Goal: Task Accomplishment & Management: Manage account settings

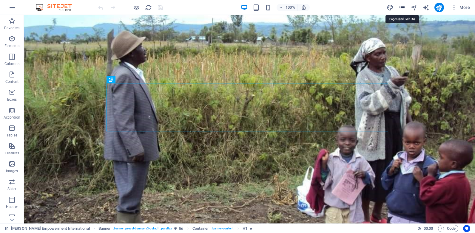
click at [401, 10] on icon "pages" at bounding box center [402, 7] width 7 height 7
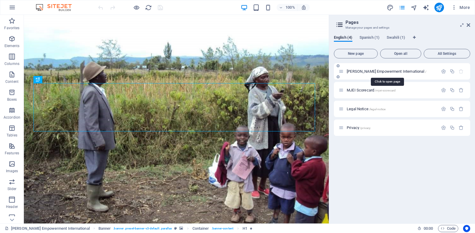
click at [397, 72] on span "[PERSON_NAME] Empowerment International /" at bounding box center [387, 71] width 80 height 4
click at [390, 89] on span "/mjei-scorecard" at bounding box center [385, 90] width 21 height 3
click at [390, 89] on div "MJEI Scorecard /mjei-scorecard" at bounding box center [402, 90] width 136 height 16
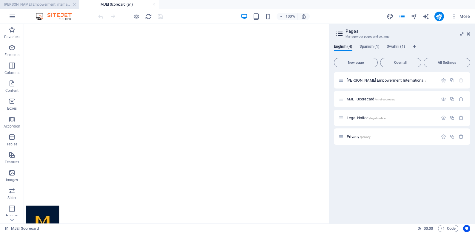
click at [45, 4] on h4 "[PERSON_NAME] Empowerment International (en)" at bounding box center [39, 4] width 79 height 7
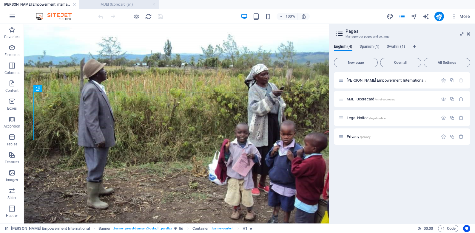
click at [130, 7] on h4 "MJEI Scorecard (en)" at bounding box center [118, 4] width 79 height 7
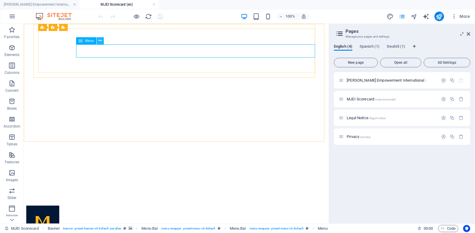
click at [102, 41] on button at bounding box center [100, 40] width 7 height 7
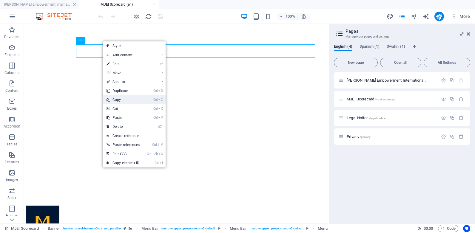
click at [123, 101] on link "Ctrl C Copy" at bounding box center [123, 100] width 40 height 9
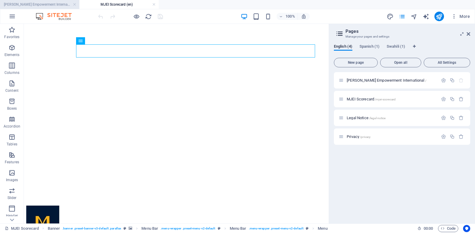
click at [59, 4] on h4 "[PERSON_NAME] Empowerment International (en)" at bounding box center [39, 4] width 79 height 7
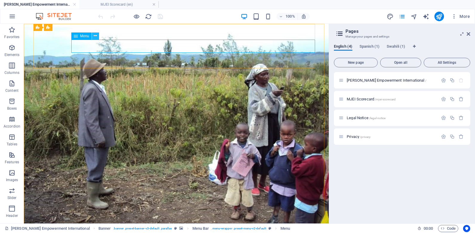
click at [95, 36] on icon at bounding box center [95, 36] width 3 height 6
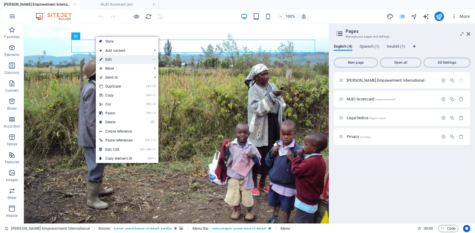
click at [110, 60] on link "⏎ Edit" at bounding box center [116, 59] width 40 height 9
select select "primary"
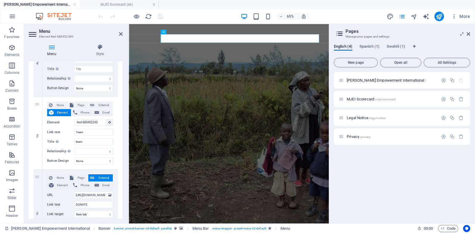
scroll to position [362, 0]
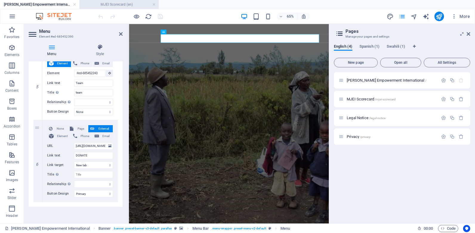
click at [117, 3] on h4 "MJEI Scorecard (en)" at bounding box center [118, 4] width 79 height 7
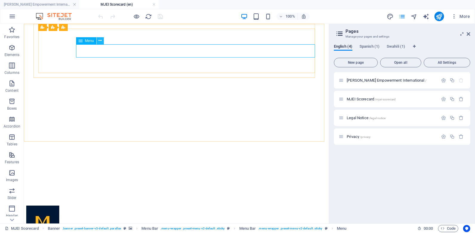
click at [101, 40] on icon at bounding box center [99, 41] width 3 height 6
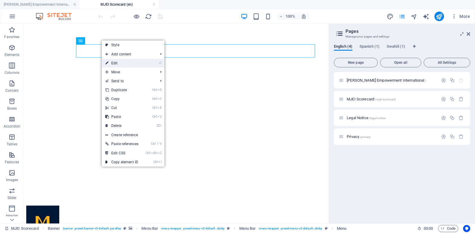
click at [115, 66] on link "⏎ Edit" at bounding box center [122, 63] width 40 height 9
select select
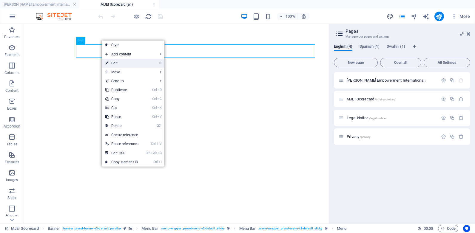
select select
select select "1"
select select
select select "primary"
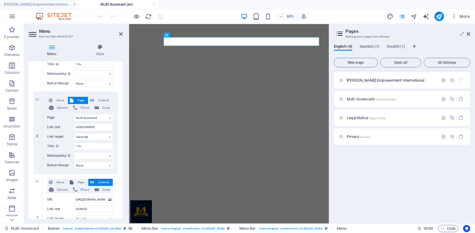
scroll to position [435, 0]
drag, startPoint x: 106, startPoint y: 96, endPoint x: 98, endPoint y: 98, distance: 8.5
click at [98, 98] on span "External" at bounding box center [103, 101] width 15 height 7
select select
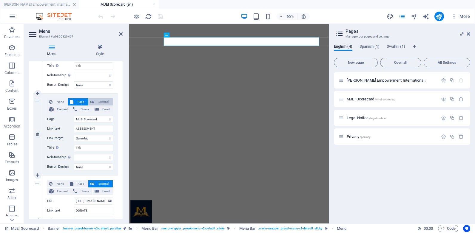
select select
select select "blank"
select select
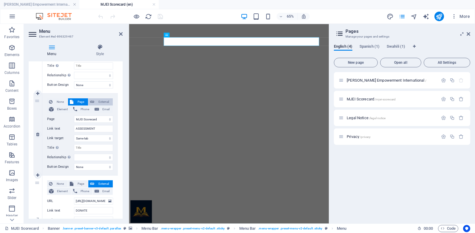
select select
click at [82, 102] on span "Page" at bounding box center [80, 101] width 11 height 7
select select
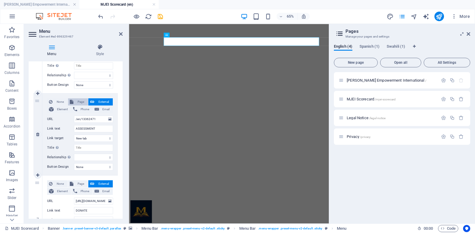
select select
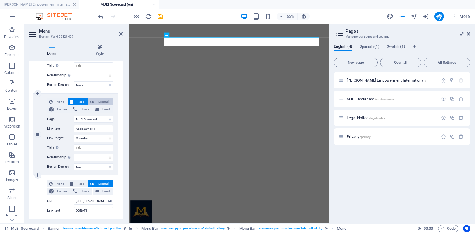
click at [98, 101] on span "External" at bounding box center [103, 101] width 15 height 7
select select
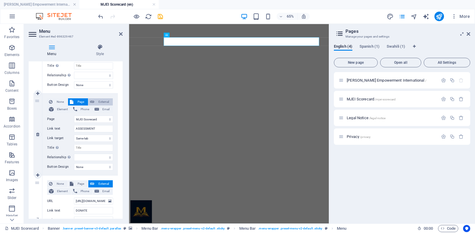
select select
select select "blank"
select select
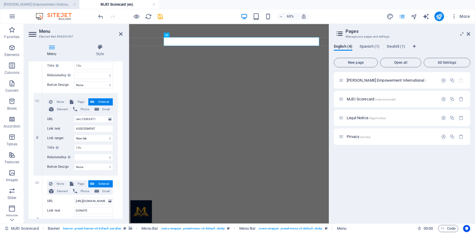
click at [58, 1] on h4 "[PERSON_NAME] Empowerment International (en)" at bounding box center [39, 4] width 79 height 7
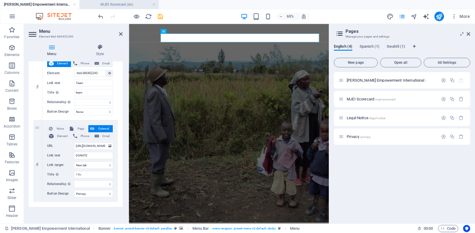
scroll to position [0, 0]
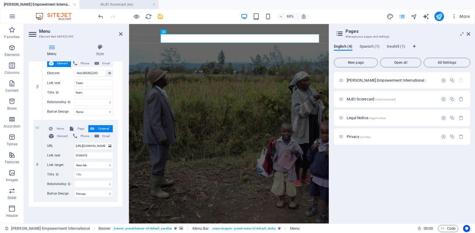
click at [103, 7] on h4 "MJEI Scorecard (en)" at bounding box center [118, 4] width 79 height 7
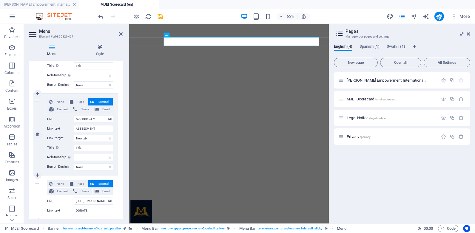
click at [37, 103] on div "6" at bounding box center [37, 135] width 9 height 82
click at [36, 100] on div "6" at bounding box center [37, 135] width 9 height 82
select select
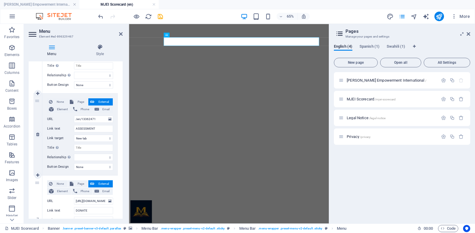
select select
click at [40, 101] on div "6" at bounding box center [37, 135] width 9 height 82
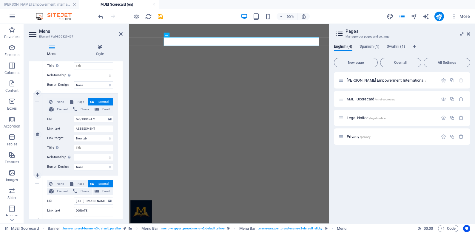
drag, startPoint x: 40, startPoint y: 101, endPoint x: 36, endPoint y: 101, distance: 3.6
click at [36, 101] on div "6" at bounding box center [37, 135] width 9 height 82
select select
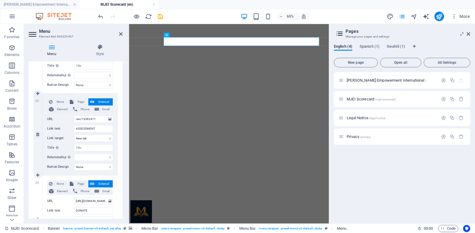
select select
click at [36, 101] on div "6" at bounding box center [37, 135] width 9 height 82
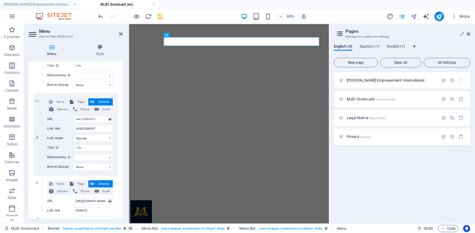
click at [33, 34] on icon at bounding box center [33, 35] width 9 height 10
click at [79, 104] on span "Page" at bounding box center [80, 101] width 11 height 7
select select
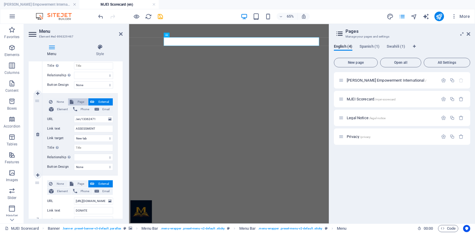
select select
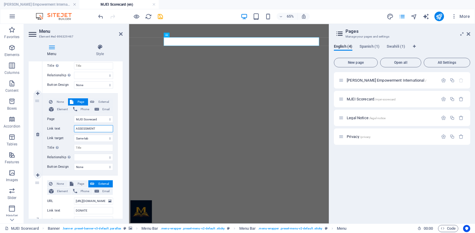
click at [96, 128] on input "ASSESSMENT" at bounding box center [93, 128] width 39 height 7
click at [98, 119] on select "[PERSON_NAME] Empowerment International MJEI Scorecard Legal Notice Privacy Sta…" at bounding box center [93, 119] width 39 height 7
click at [74, 116] on select "[PERSON_NAME] Empowerment International MJEI Scorecard Legal Notice Privacy Sta…" at bounding box center [93, 119] width 39 height 7
click at [103, 102] on span "External" at bounding box center [103, 101] width 15 height 7
select select
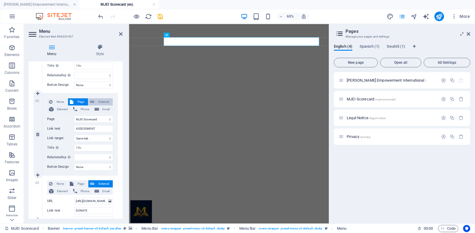
select select
select select "blank"
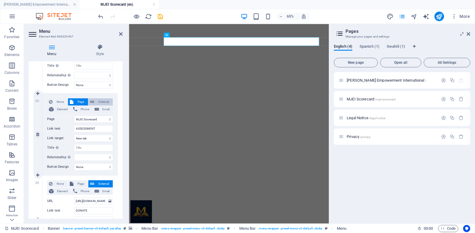
select select
click at [97, 119] on input "/en/13362471" at bounding box center [93, 119] width 39 height 7
click at [95, 131] on input "ASSESSMENT" at bounding box center [93, 128] width 39 height 7
click at [98, 118] on input "/en/13362471" at bounding box center [93, 119] width 39 height 7
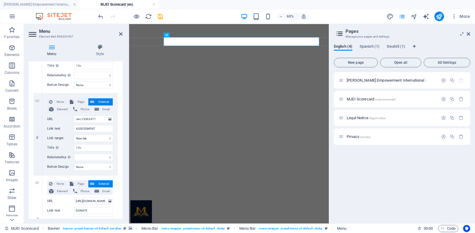
click at [124, 103] on div "Menu Style Menu Auto Custom Create custom menu items for this menu. Recommended…" at bounding box center [76, 131] width 104 height 184
click at [180, 35] on icon at bounding box center [179, 35] width 2 height 4
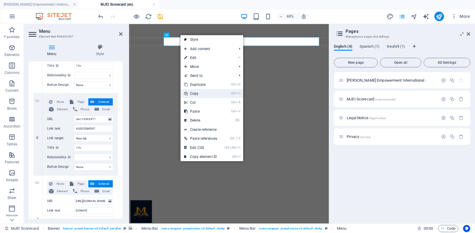
click at [199, 94] on link "Ctrl C Copy" at bounding box center [201, 93] width 40 height 9
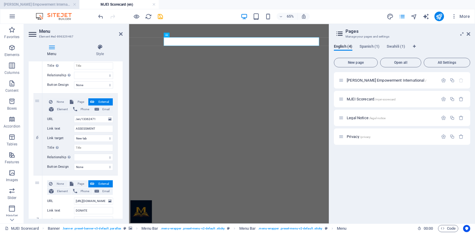
click at [50, 6] on h4 "[PERSON_NAME] Empowerment International (en)" at bounding box center [39, 4] width 79 height 7
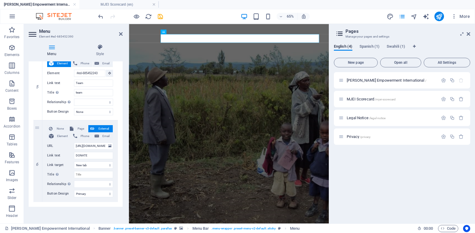
click at [175, 32] on button at bounding box center [176, 32] width 5 height 5
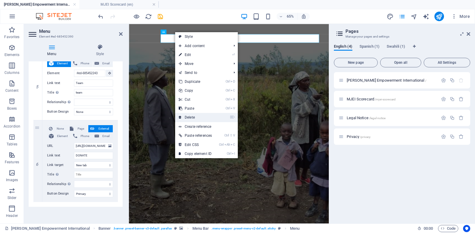
click at [192, 114] on link "⌦ Delete" at bounding box center [195, 117] width 40 height 9
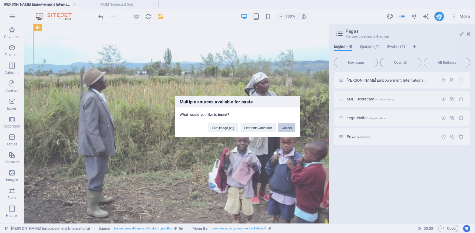
click at [284, 124] on button "Cancel" at bounding box center [286, 128] width 17 height 9
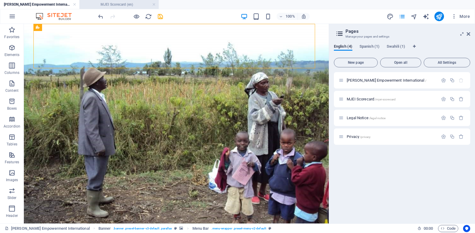
click at [112, 3] on h4 "MJEI Scorecard (en)" at bounding box center [118, 4] width 79 height 7
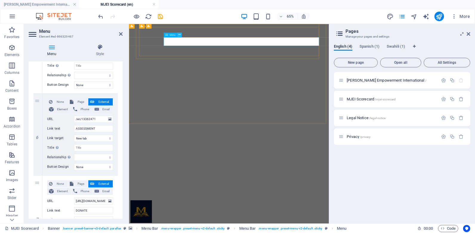
click at [179, 36] on icon at bounding box center [179, 35] width 2 height 4
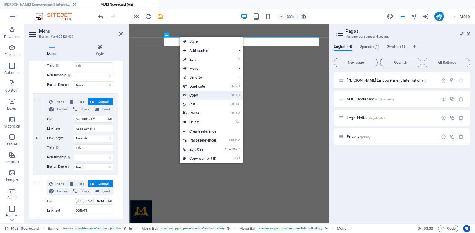
click at [193, 96] on link "Ctrl C Copy" at bounding box center [200, 95] width 40 height 9
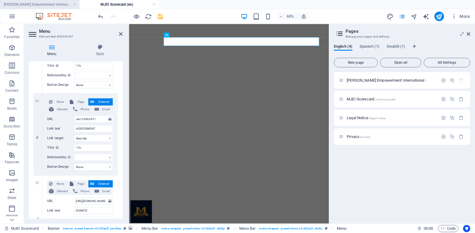
click at [39, 3] on h4 "[PERSON_NAME] Empowerment International (en)" at bounding box center [39, 4] width 79 height 7
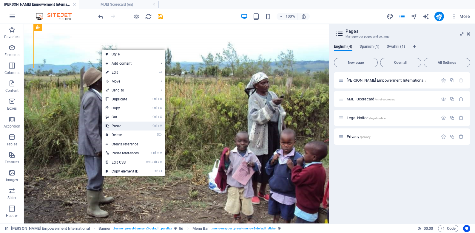
click at [120, 127] on link "Ctrl V Paste" at bounding box center [122, 126] width 40 height 9
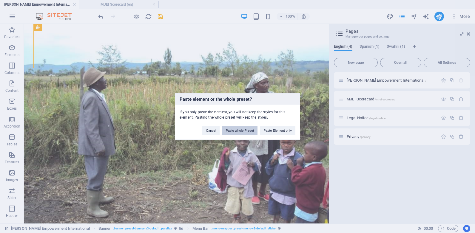
click at [238, 131] on button "Paste whole Preset" at bounding box center [240, 130] width 36 height 9
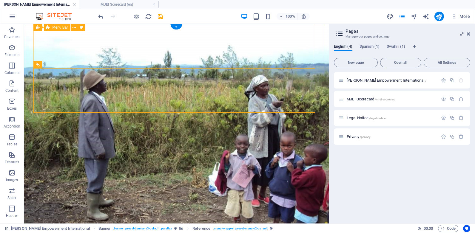
click at [74, 27] on icon at bounding box center [74, 27] width 3 height 6
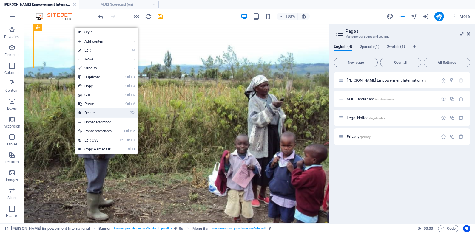
click at [87, 112] on link "⌦ Delete" at bounding box center [95, 113] width 40 height 9
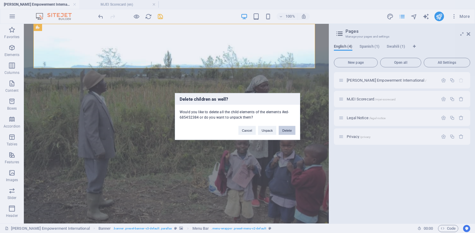
click at [284, 129] on button "Delete" at bounding box center [287, 130] width 17 height 9
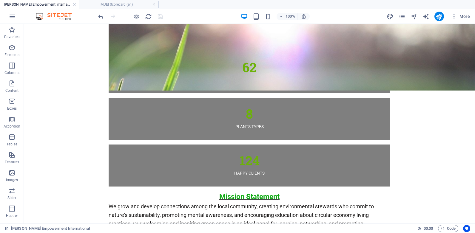
scroll to position [1905, 0]
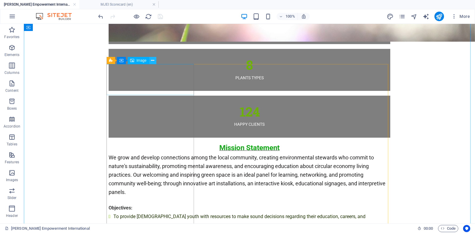
click at [152, 62] on icon at bounding box center [152, 61] width 3 height 6
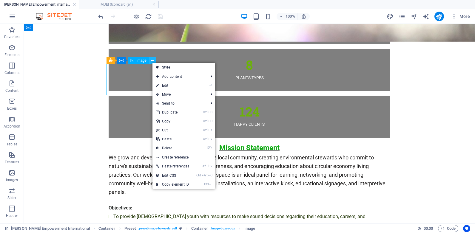
click at [152, 62] on icon at bounding box center [152, 61] width 3 height 6
click at [152, 59] on icon at bounding box center [152, 61] width 3 height 6
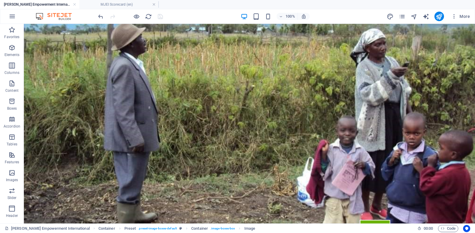
scroll to position [0, 0]
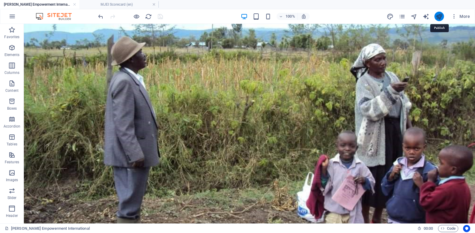
click at [437, 16] on icon "publish" at bounding box center [439, 16] width 7 height 7
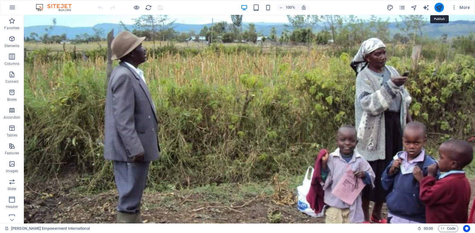
click at [440, 6] on icon "publish" at bounding box center [439, 7] width 7 height 7
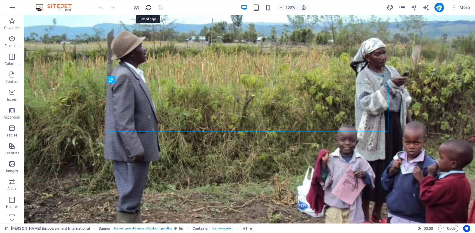
click at [149, 8] on icon "reload" at bounding box center [148, 7] width 7 height 7
click at [151, 7] on icon "reload" at bounding box center [148, 7] width 7 height 7
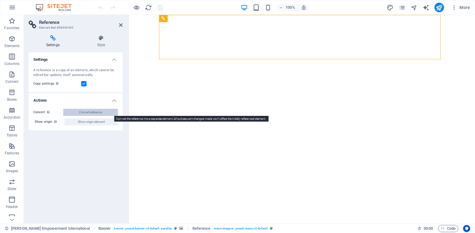
click at [112, 111] on button "Convert reference" at bounding box center [90, 112] width 55 height 7
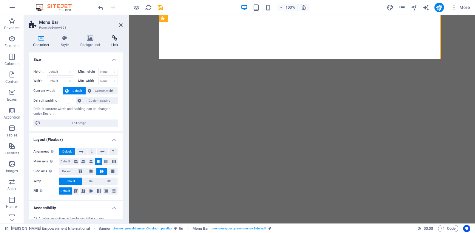
click at [116, 40] on icon at bounding box center [115, 38] width 16 height 6
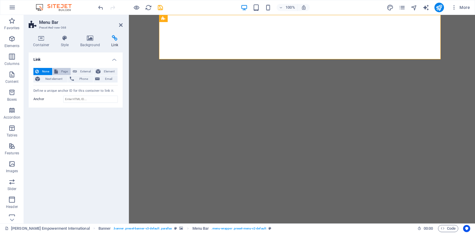
click at [61, 73] on span "Page" at bounding box center [64, 71] width 9 height 7
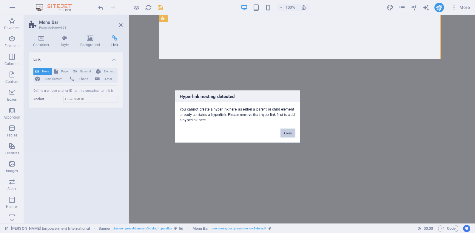
click at [287, 129] on button "Okay" at bounding box center [288, 133] width 15 height 9
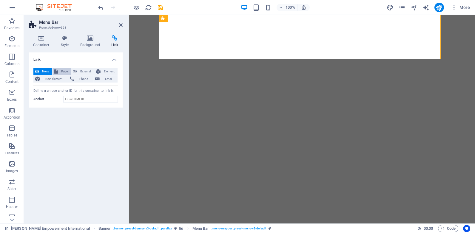
click at [61, 71] on span "Page" at bounding box center [64, 71] width 9 height 7
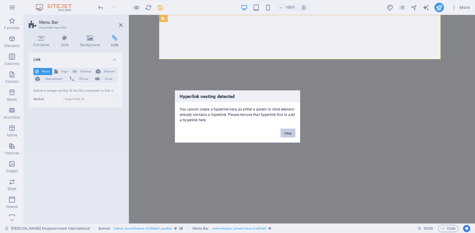
click at [286, 132] on button "Okay" at bounding box center [288, 133] width 15 height 9
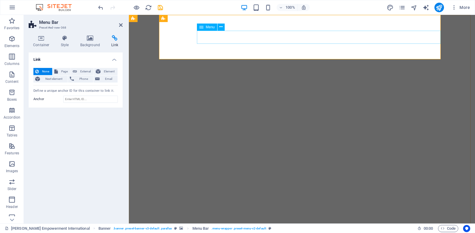
drag, startPoint x: 219, startPoint y: 28, endPoint x: 89, endPoint y: 21, distance: 130.3
click at [219, 28] on icon at bounding box center [220, 27] width 3 height 6
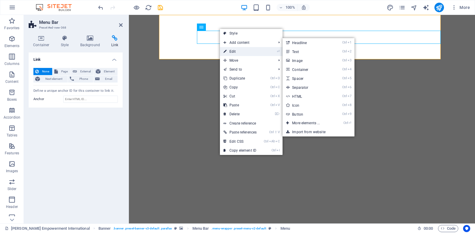
click at [230, 52] on link "⏎ Edit" at bounding box center [240, 51] width 40 height 9
select select "1"
select select "primary"
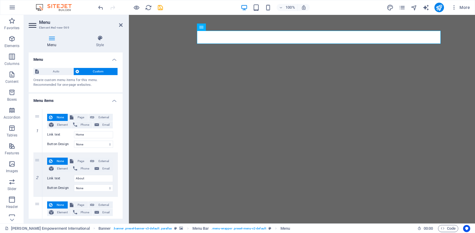
click at [164, 9] on div "100% More" at bounding box center [284, 8] width 375 height 10
drag, startPoint x: 162, startPoint y: 9, endPoint x: 156, endPoint y: 1, distance: 9.9
click at [162, 8] on icon "save" at bounding box center [160, 7] width 7 height 7
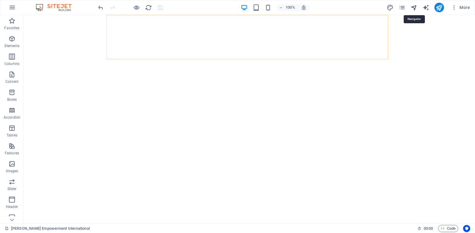
click at [416, 8] on icon "navigator" at bounding box center [414, 7] width 7 height 7
click at [416, 9] on icon "navigator" at bounding box center [414, 7] width 7 height 7
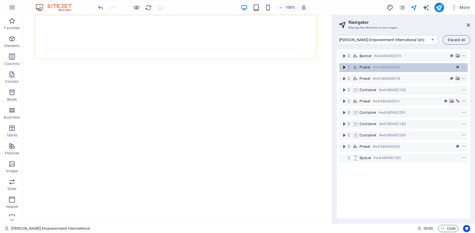
click at [345, 68] on icon "toggle-expand" at bounding box center [344, 67] width 6 height 6
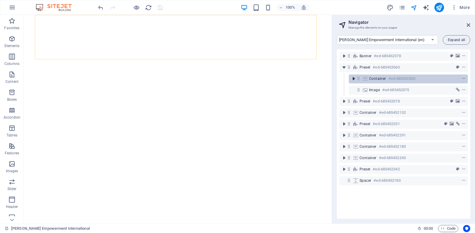
click at [354, 80] on icon "toggle-expand" at bounding box center [354, 79] width 6 height 6
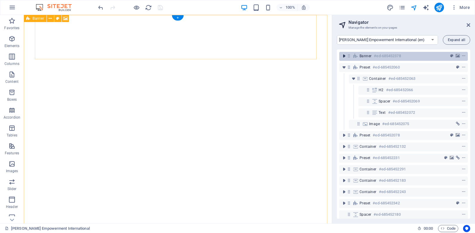
click at [346, 58] on icon "toggle-expand" at bounding box center [344, 56] width 6 height 6
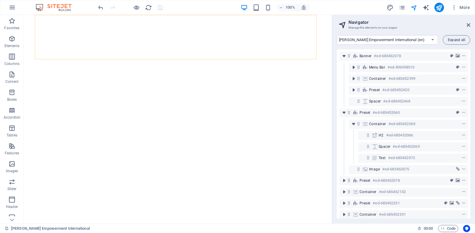
drag, startPoint x: 471, startPoint y: 72, endPoint x: 470, endPoint y: 102, distance: 30.2
click at [470, 102] on div "Mwalimu Joseph Empowerment International (en) MJEI Scorecard (en) Legal Notice …" at bounding box center [403, 126] width 143 height 193
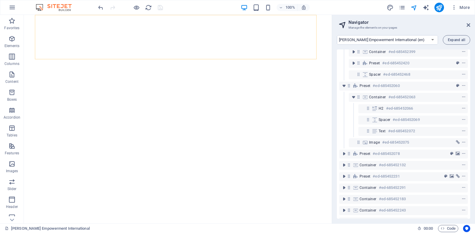
scroll to position [53, 0]
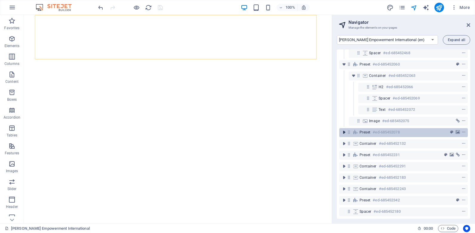
click at [343, 130] on icon "toggle-expand" at bounding box center [344, 133] width 6 height 6
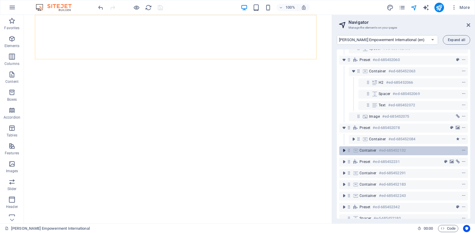
click at [343, 149] on icon "toggle-expand" at bounding box center [344, 151] width 6 height 6
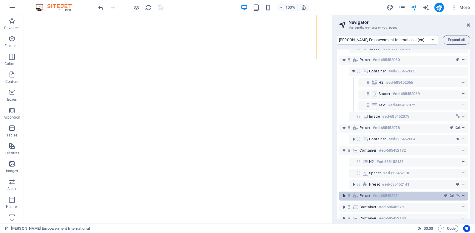
click at [345, 197] on icon "toggle-expand" at bounding box center [344, 196] width 6 height 6
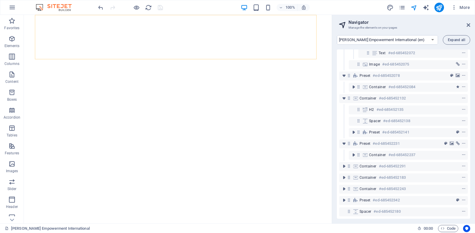
scroll to position [110, 0]
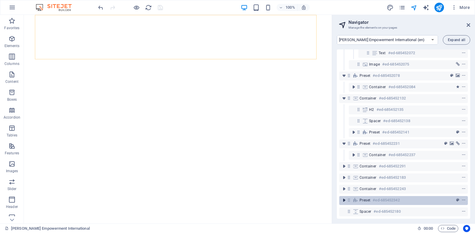
click at [345, 198] on icon "toggle-expand" at bounding box center [344, 201] width 6 height 6
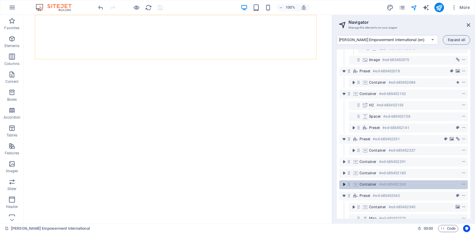
click at [346, 186] on icon "toggle-expand" at bounding box center [344, 185] width 6 height 6
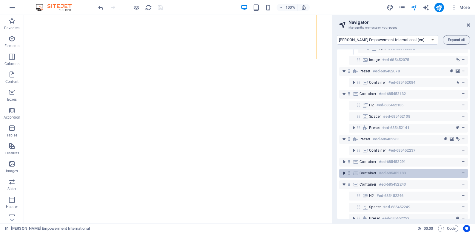
click at [344, 174] on icon "toggle-expand" at bounding box center [344, 173] width 6 height 6
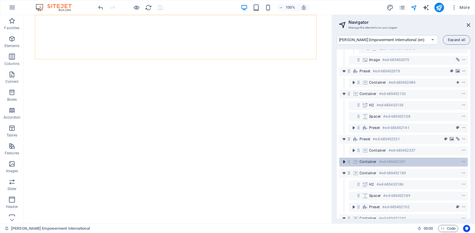
click at [346, 164] on icon "toggle-expand" at bounding box center [344, 162] width 6 height 6
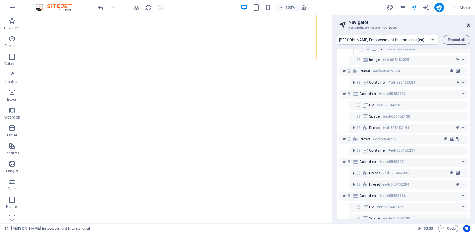
click at [470, 27] on icon at bounding box center [469, 25] width 4 height 5
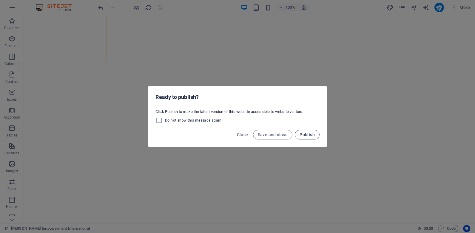
click at [304, 135] on span "Publish" at bounding box center [307, 135] width 15 height 5
